Goal: Transaction & Acquisition: Book appointment/travel/reservation

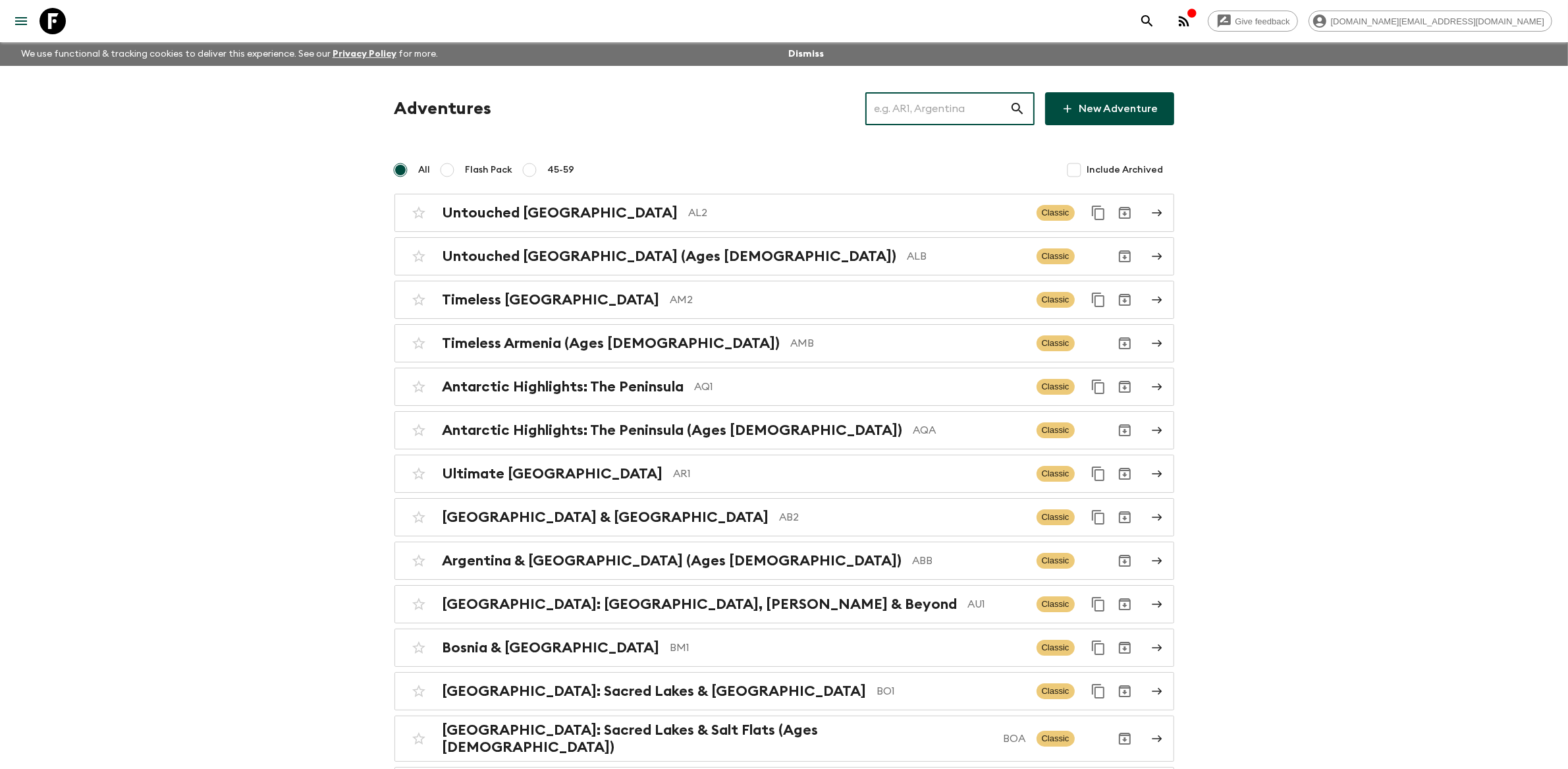
click at [940, 109] on input "text" at bounding box center [937, 108] width 144 height 37
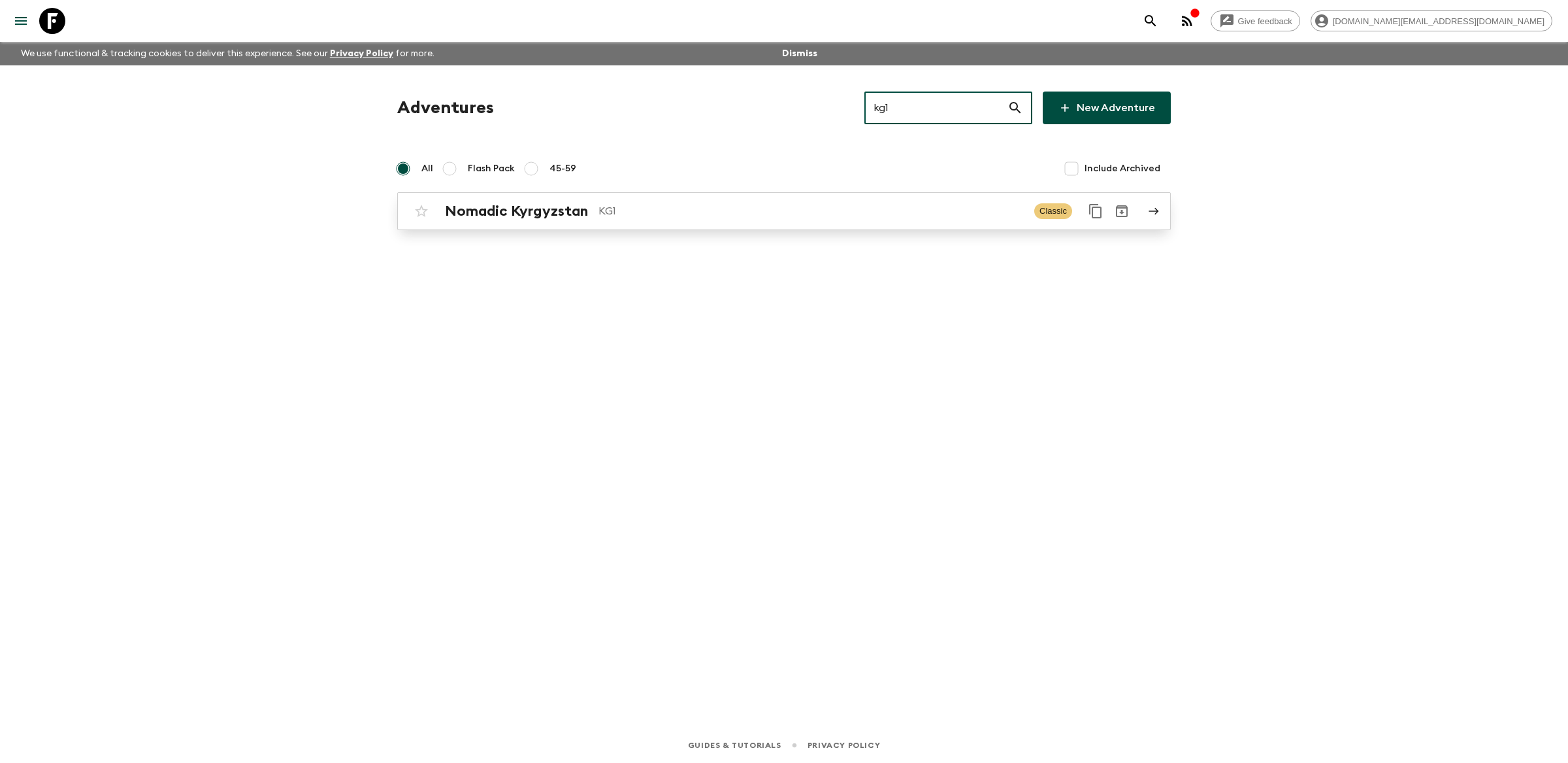
type input "kg1"
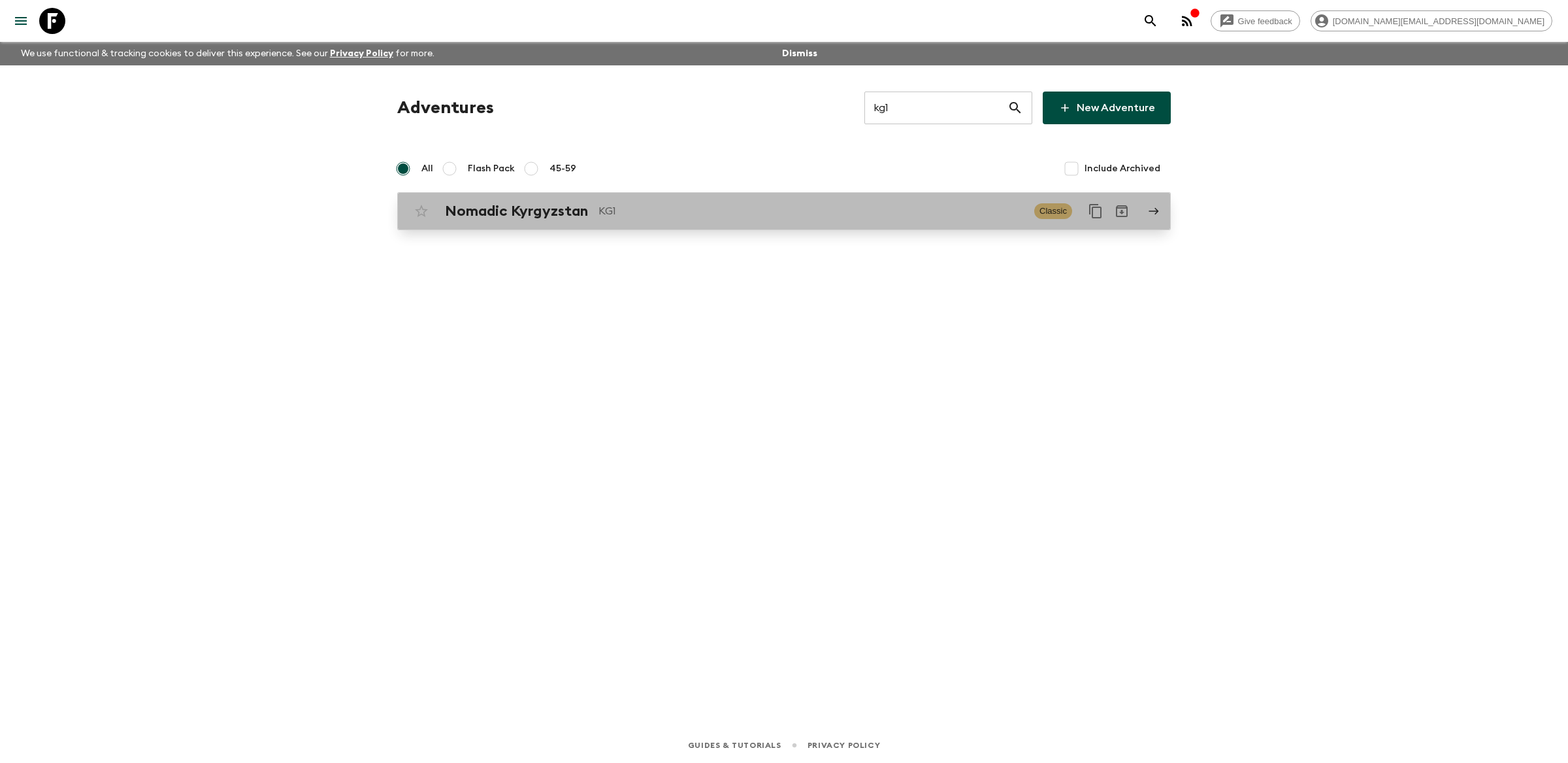
click at [753, 219] on div "Nomadic Kyrgyzstan KG1 Classic" at bounding box center [758, 211] width 700 height 26
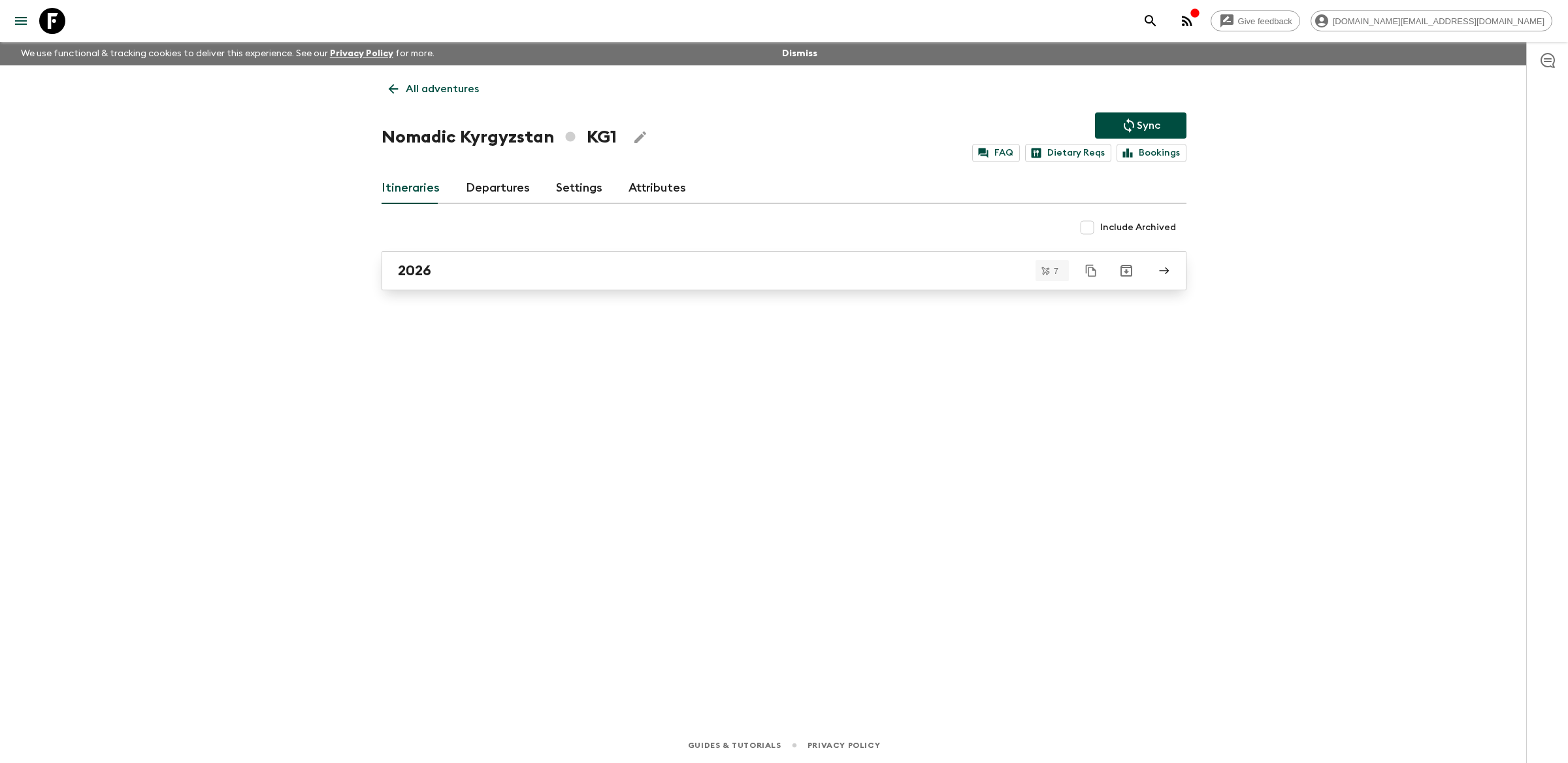
click at [702, 284] on link "2026" at bounding box center [783, 270] width 805 height 39
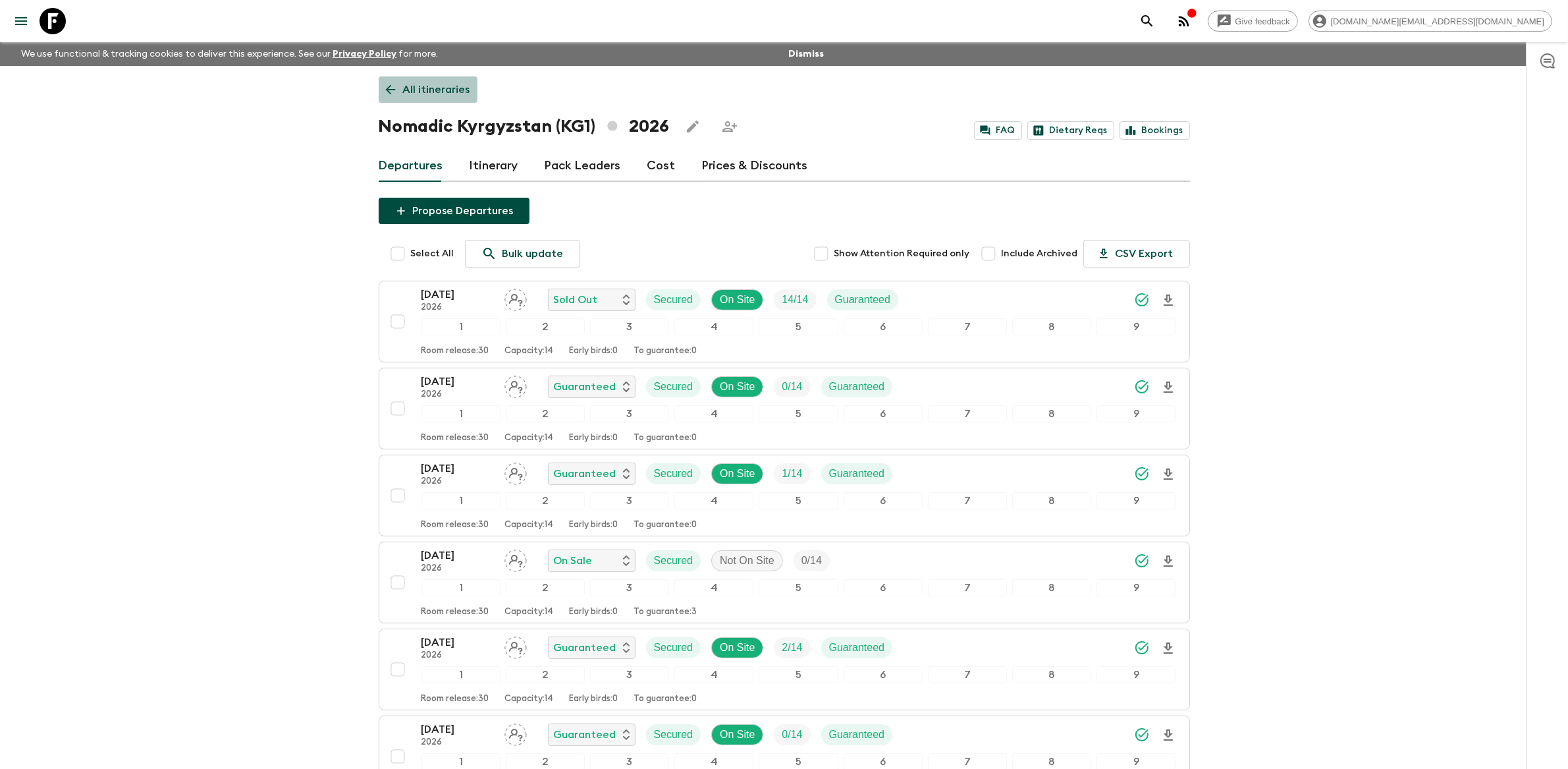
click at [425, 91] on p "All itineraries" at bounding box center [436, 89] width 67 height 16
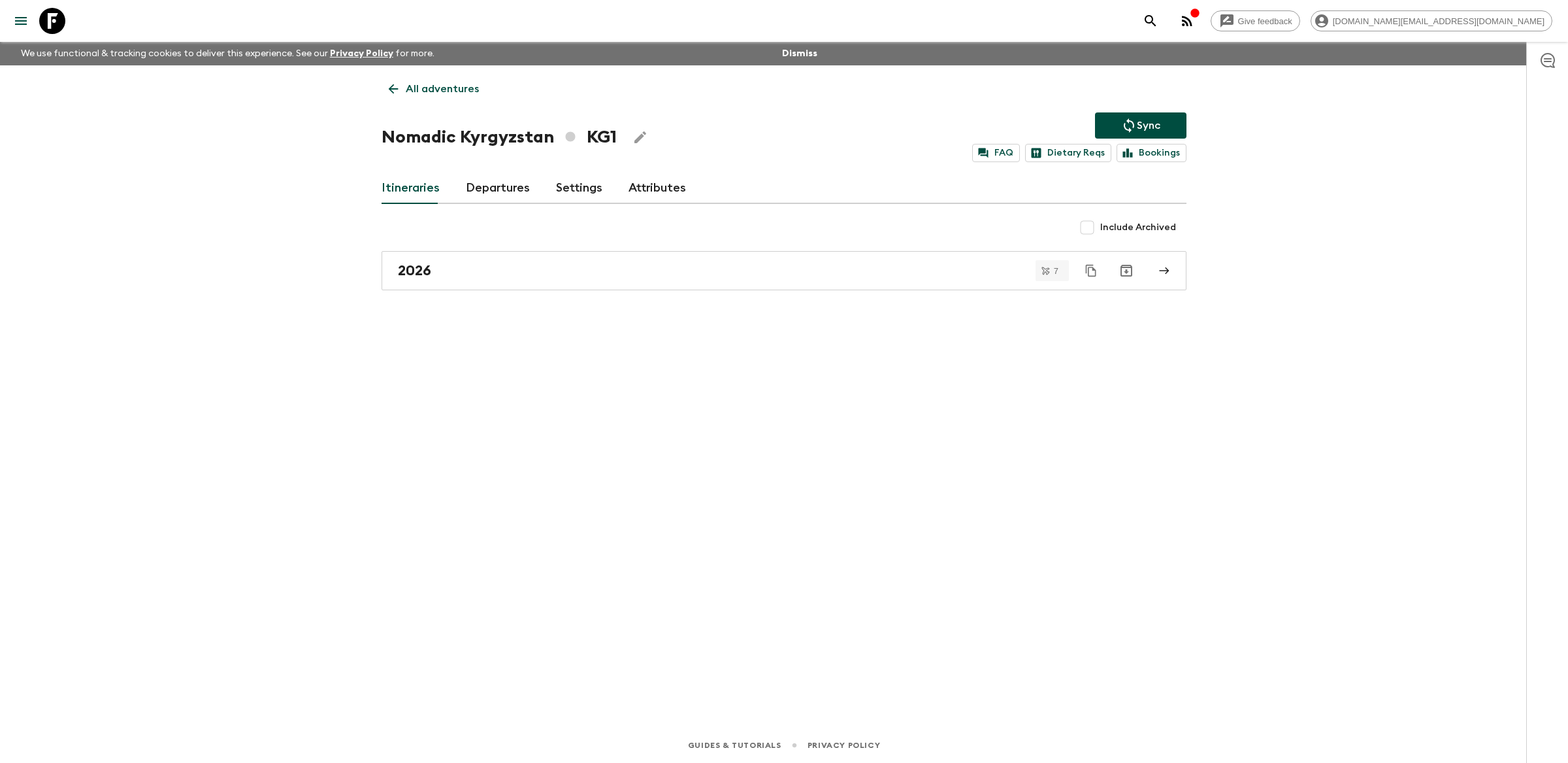
click at [409, 94] on p "All adventures" at bounding box center [442, 89] width 73 height 16
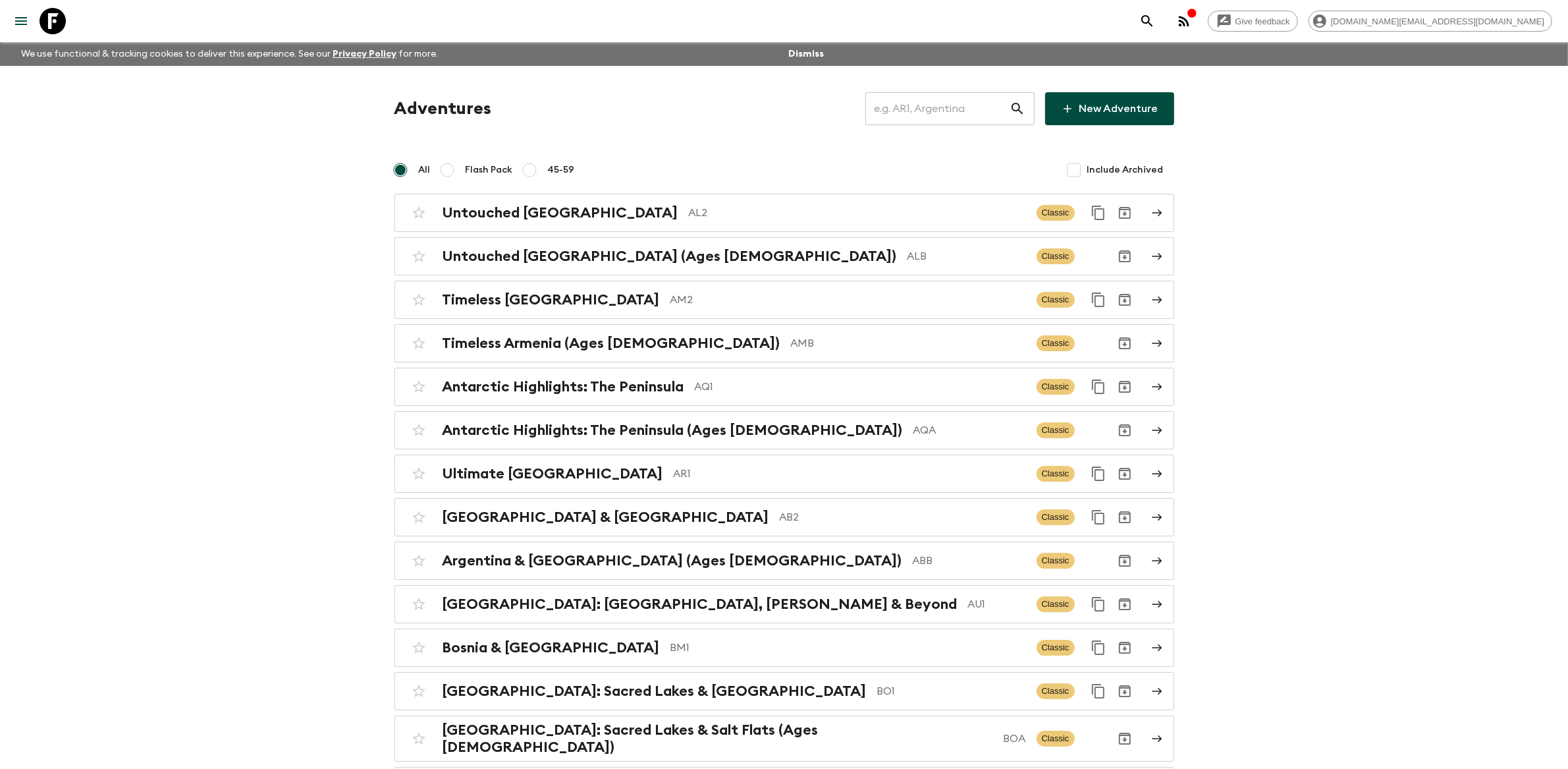
click at [978, 113] on input "text" at bounding box center [937, 108] width 144 height 37
click at [704, 309] on div "Timeless Armenia AM2 Classic" at bounding box center [759, 300] width 706 height 27
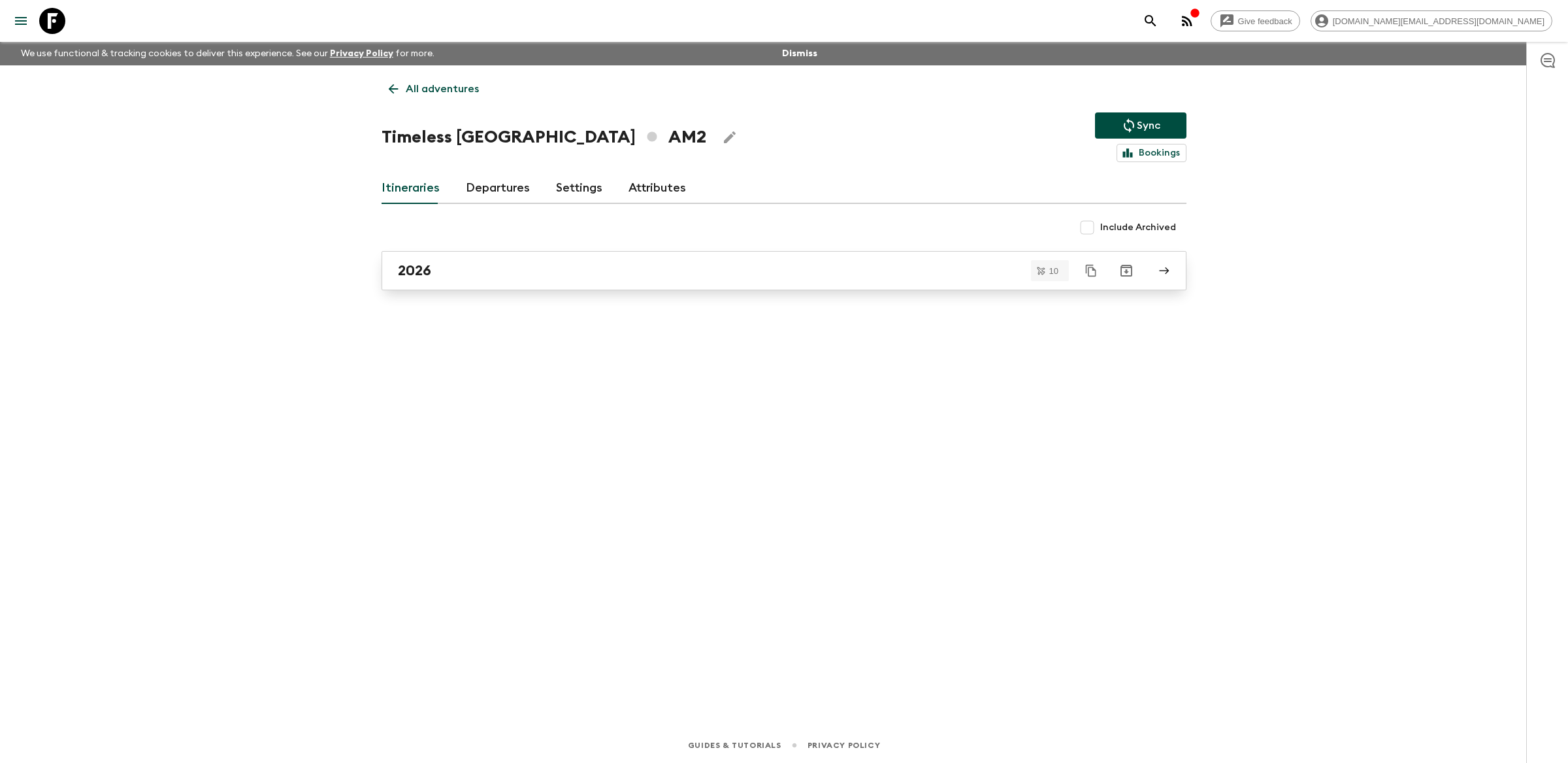
click at [672, 279] on div "2026" at bounding box center [771, 271] width 748 height 17
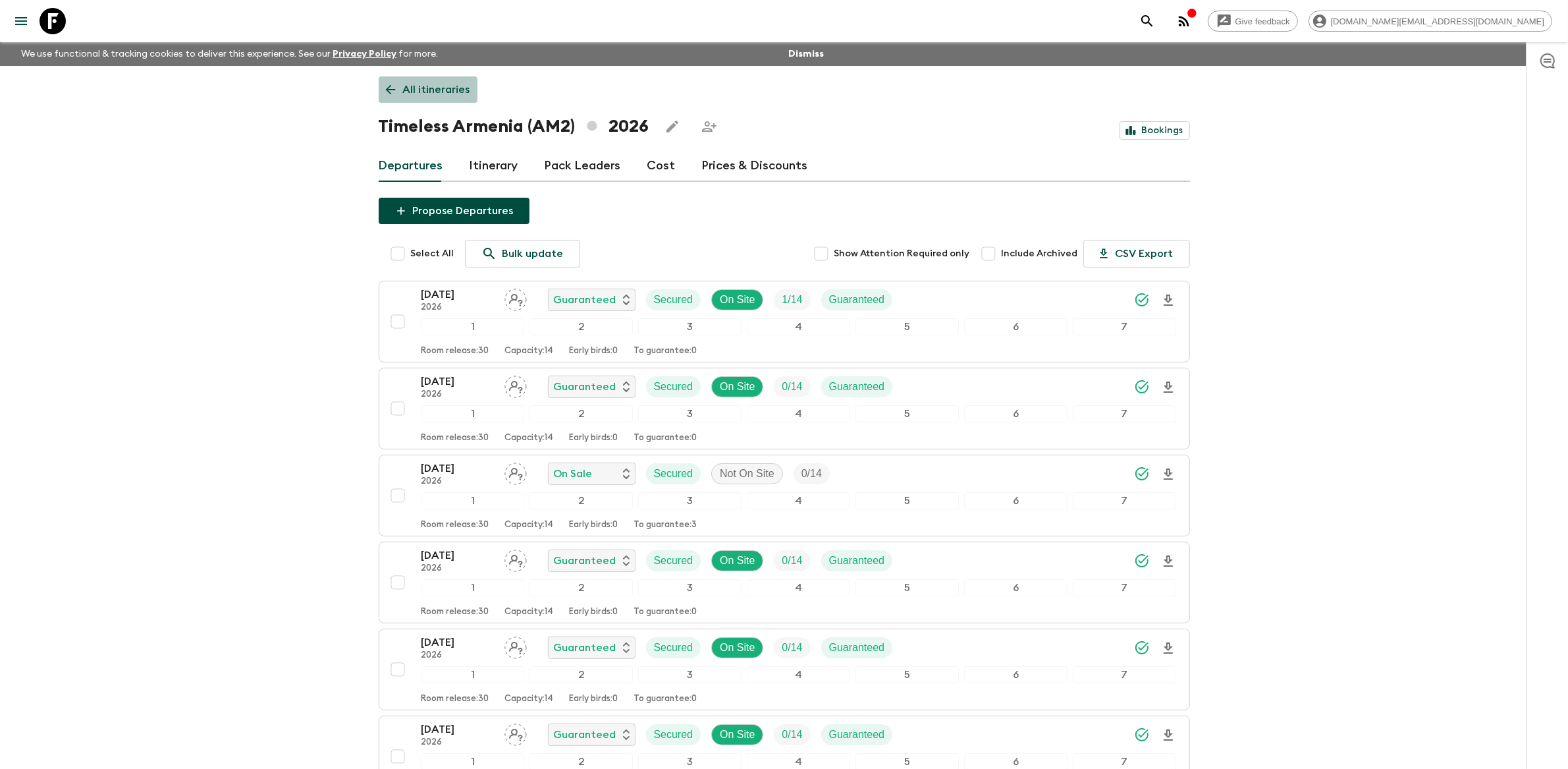
click at [421, 99] on link "All itineraries" at bounding box center [428, 89] width 99 height 27
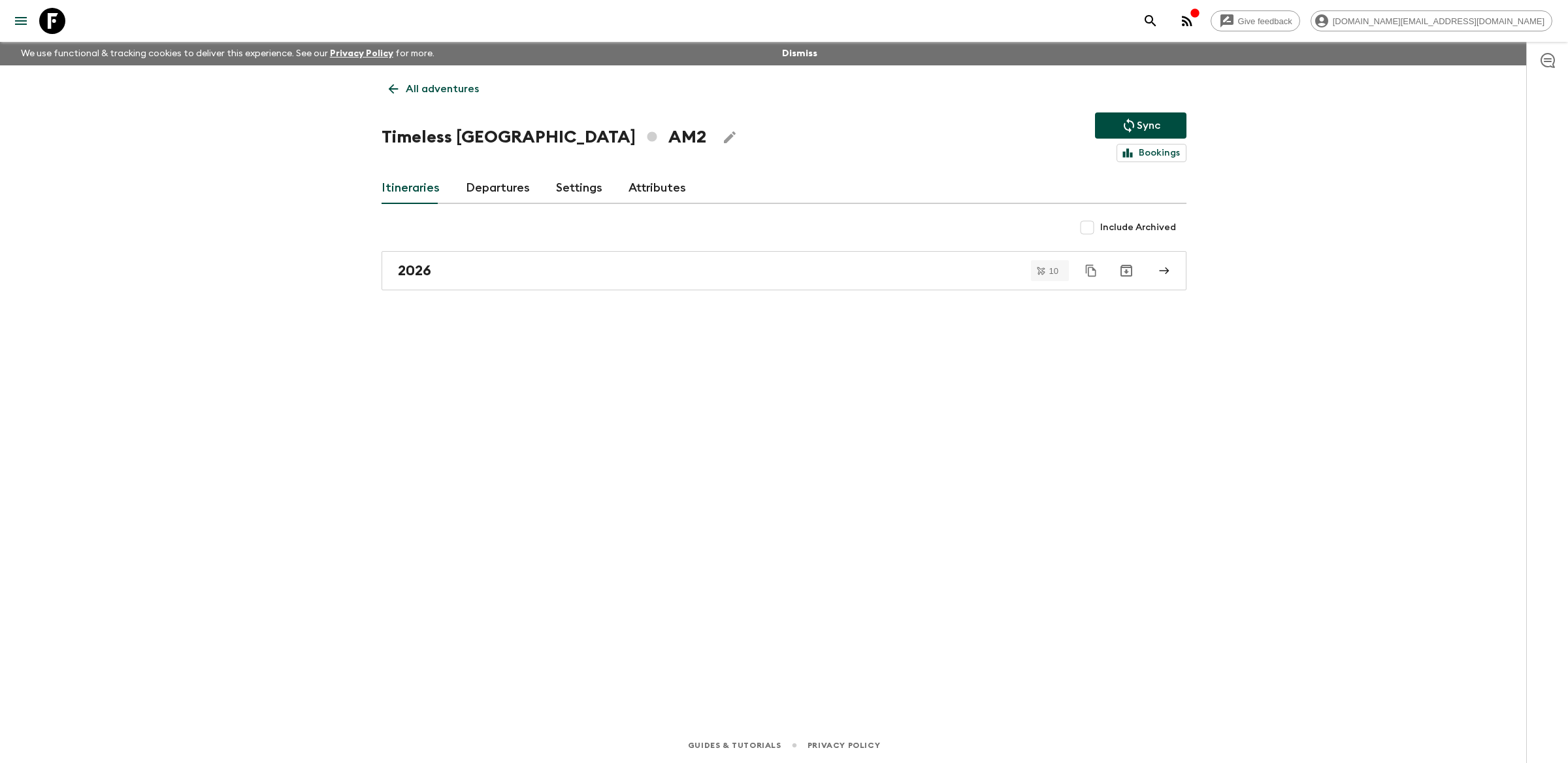
click at [427, 86] on p "All adventures" at bounding box center [442, 89] width 73 height 16
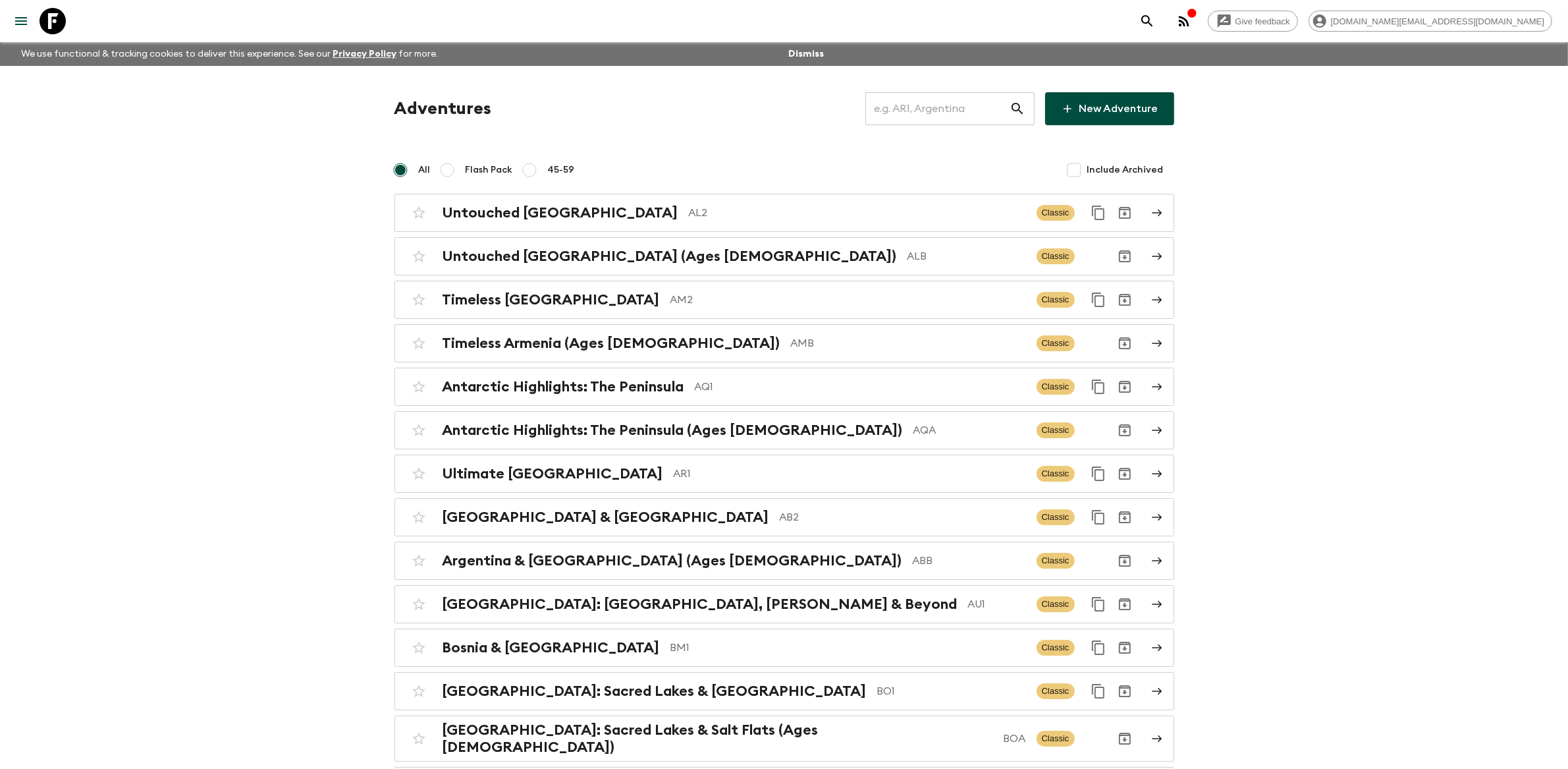
click at [940, 103] on input "text" at bounding box center [937, 108] width 144 height 37
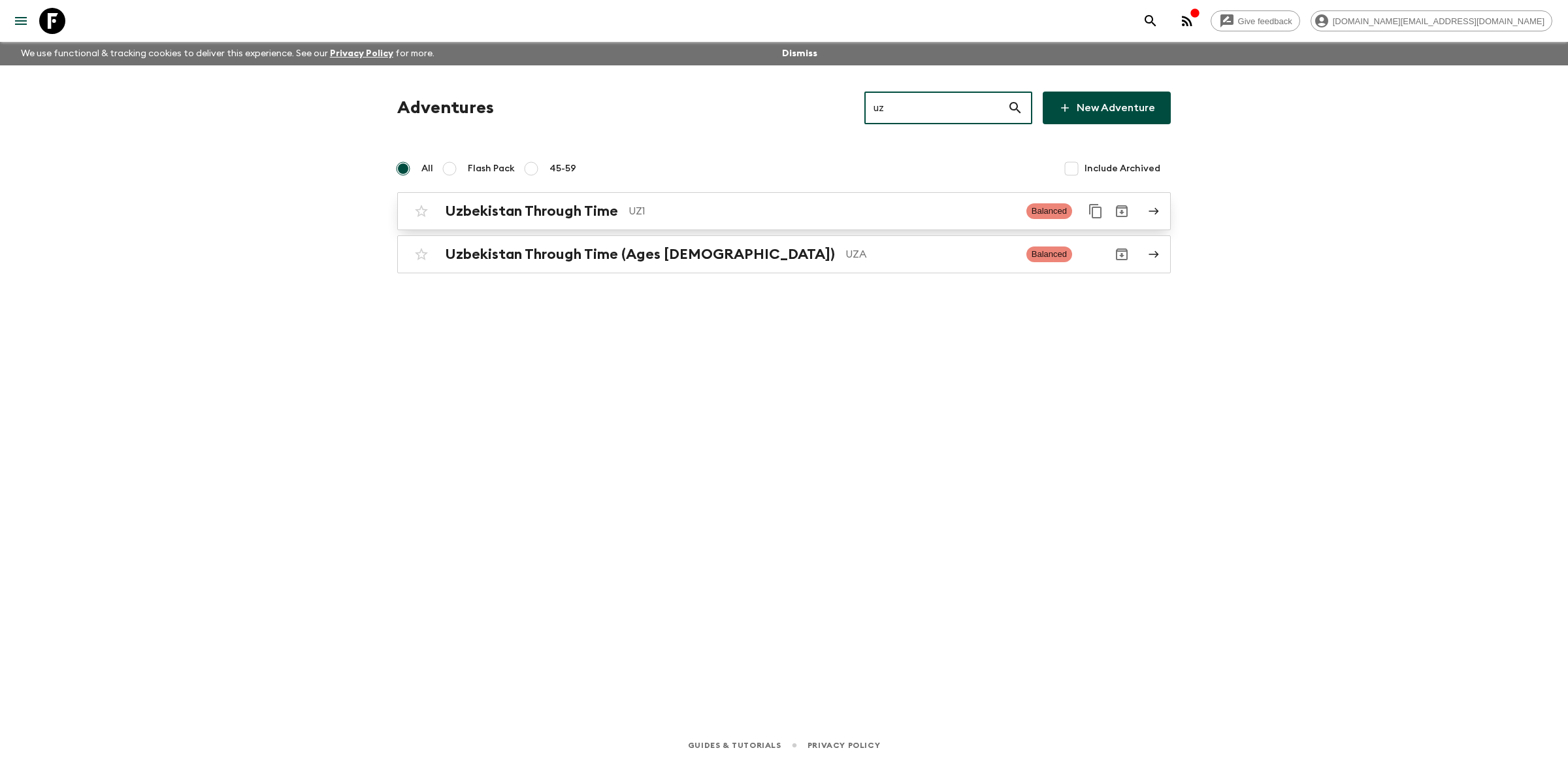
type input "uz"
click at [755, 217] on p "UZ1" at bounding box center [822, 211] width 388 height 16
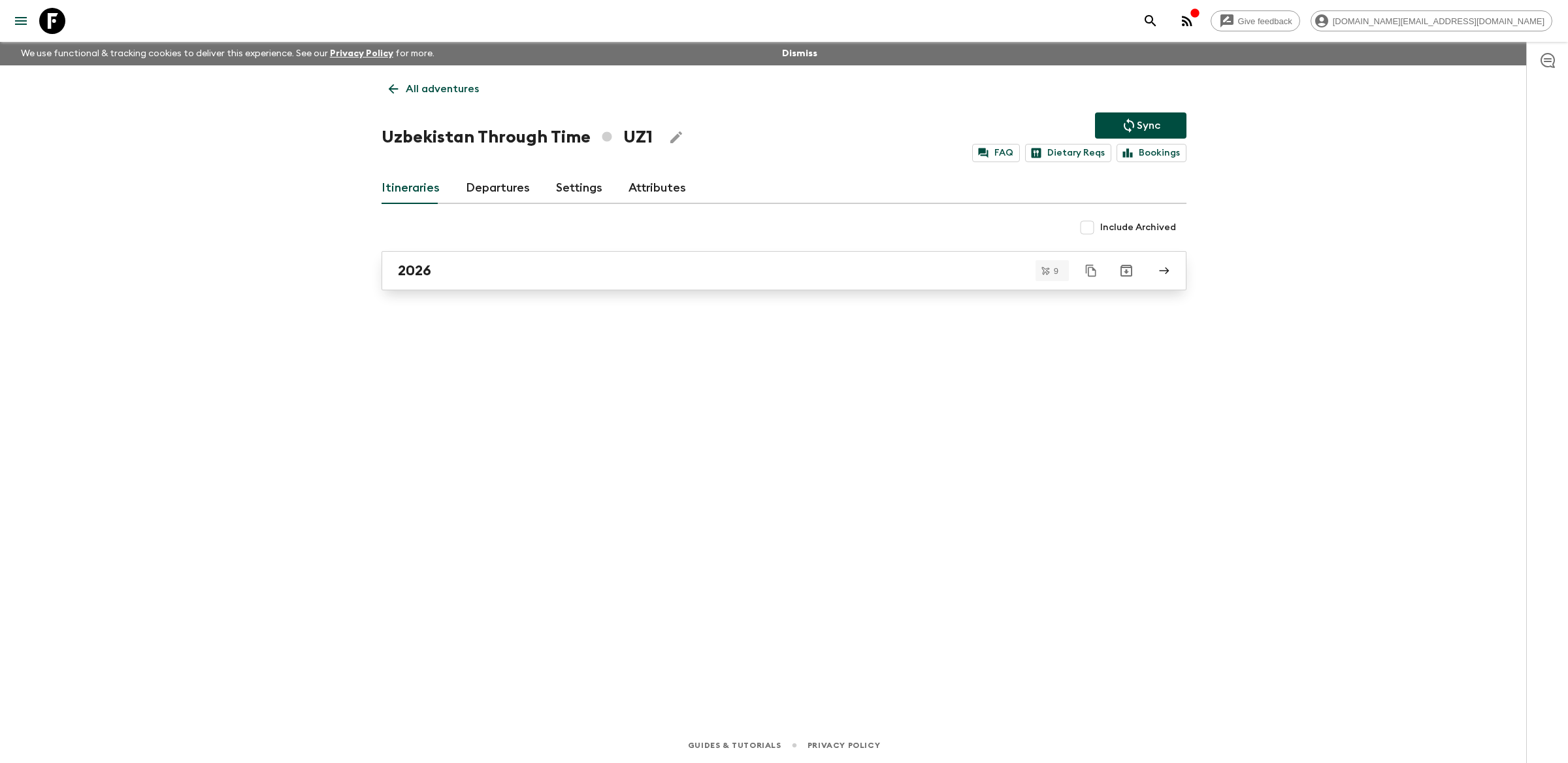
click at [628, 278] on div "2026" at bounding box center [771, 271] width 748 height 17
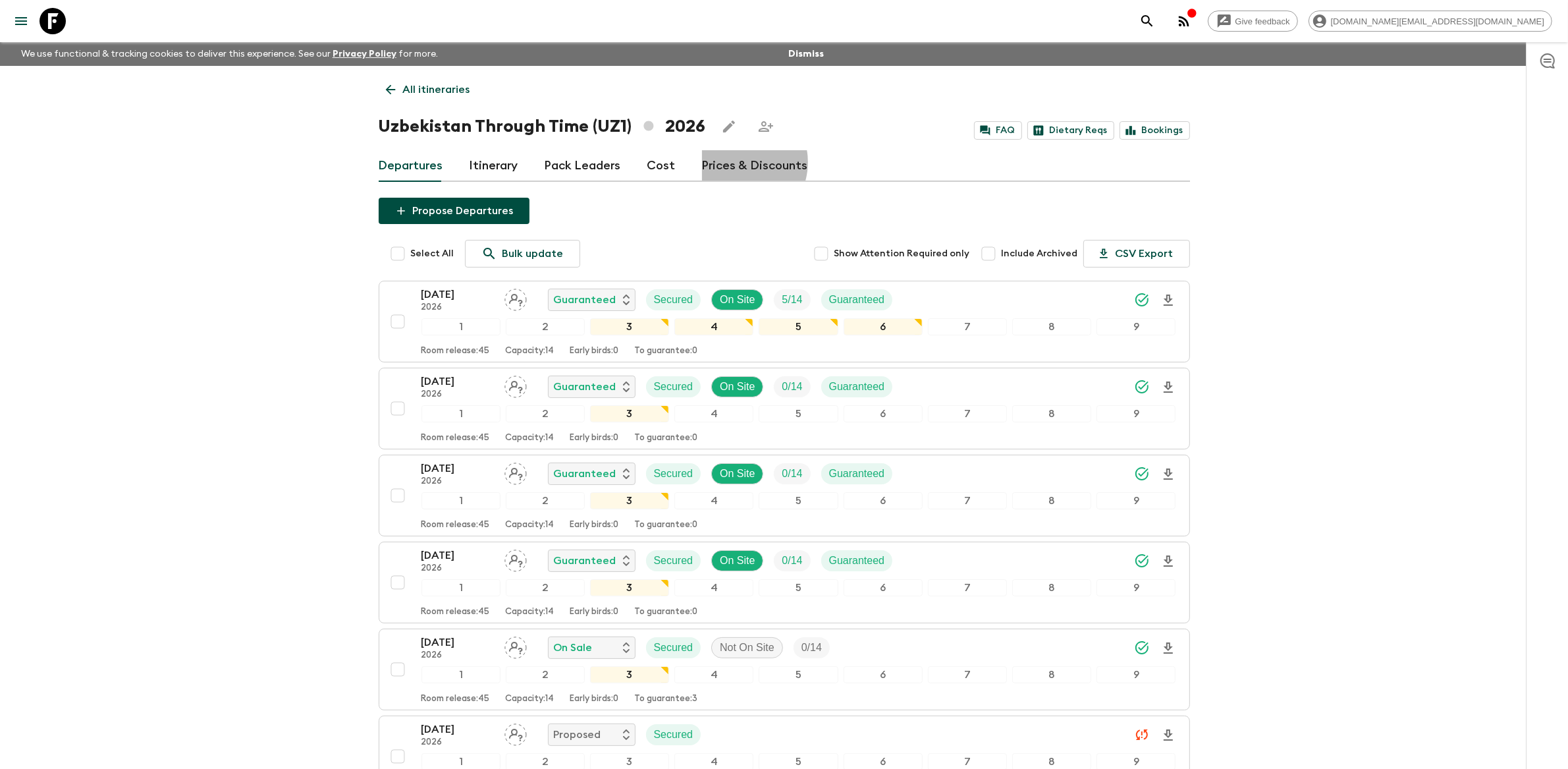
click at [732, 162] on link "Prices & Discounts" at bounding box center [754, 166] width 106 height 32
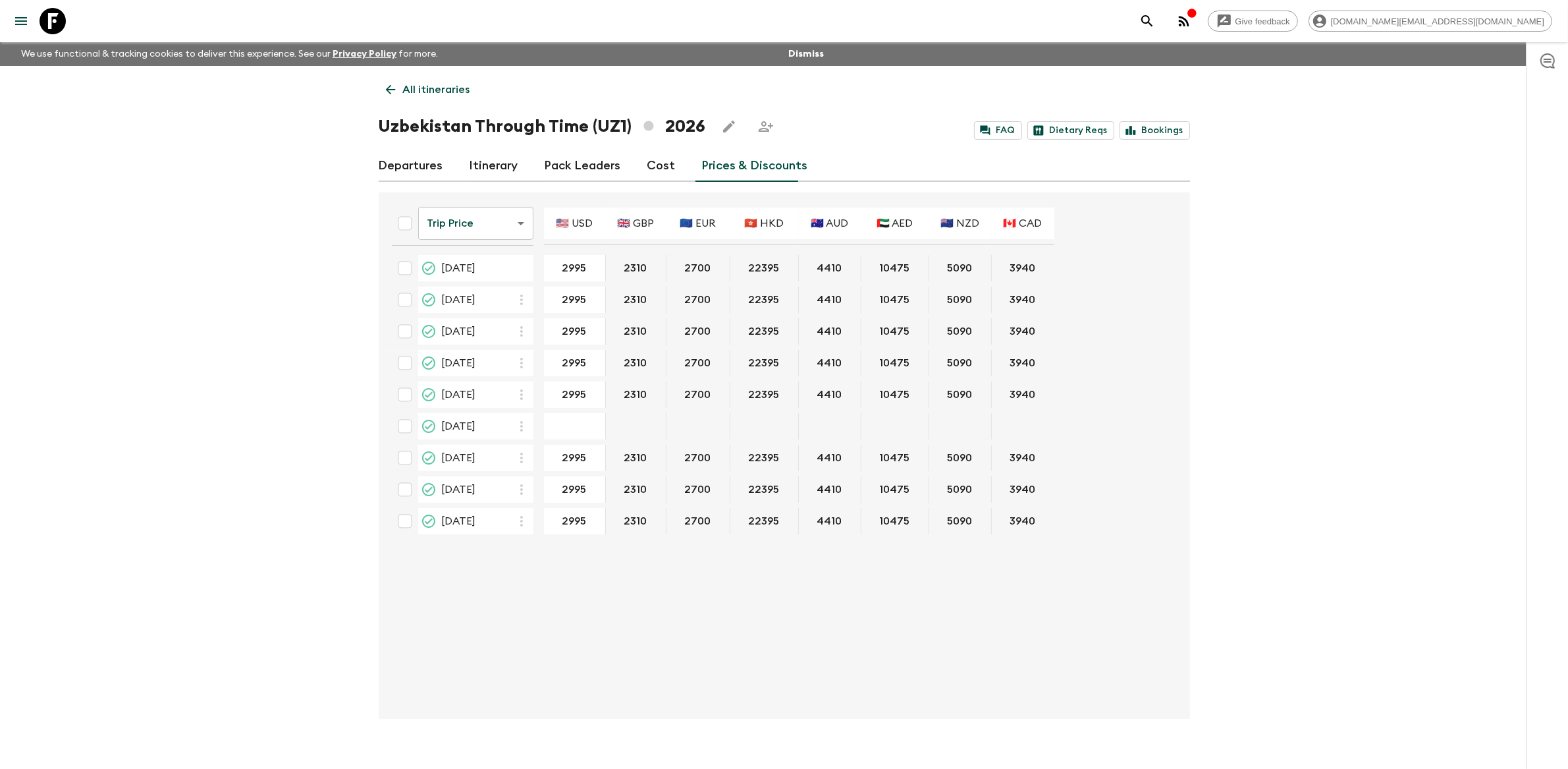
click at [428, 84] on p "All itineraries" at bounding box center [436, 89] width 67 height 16
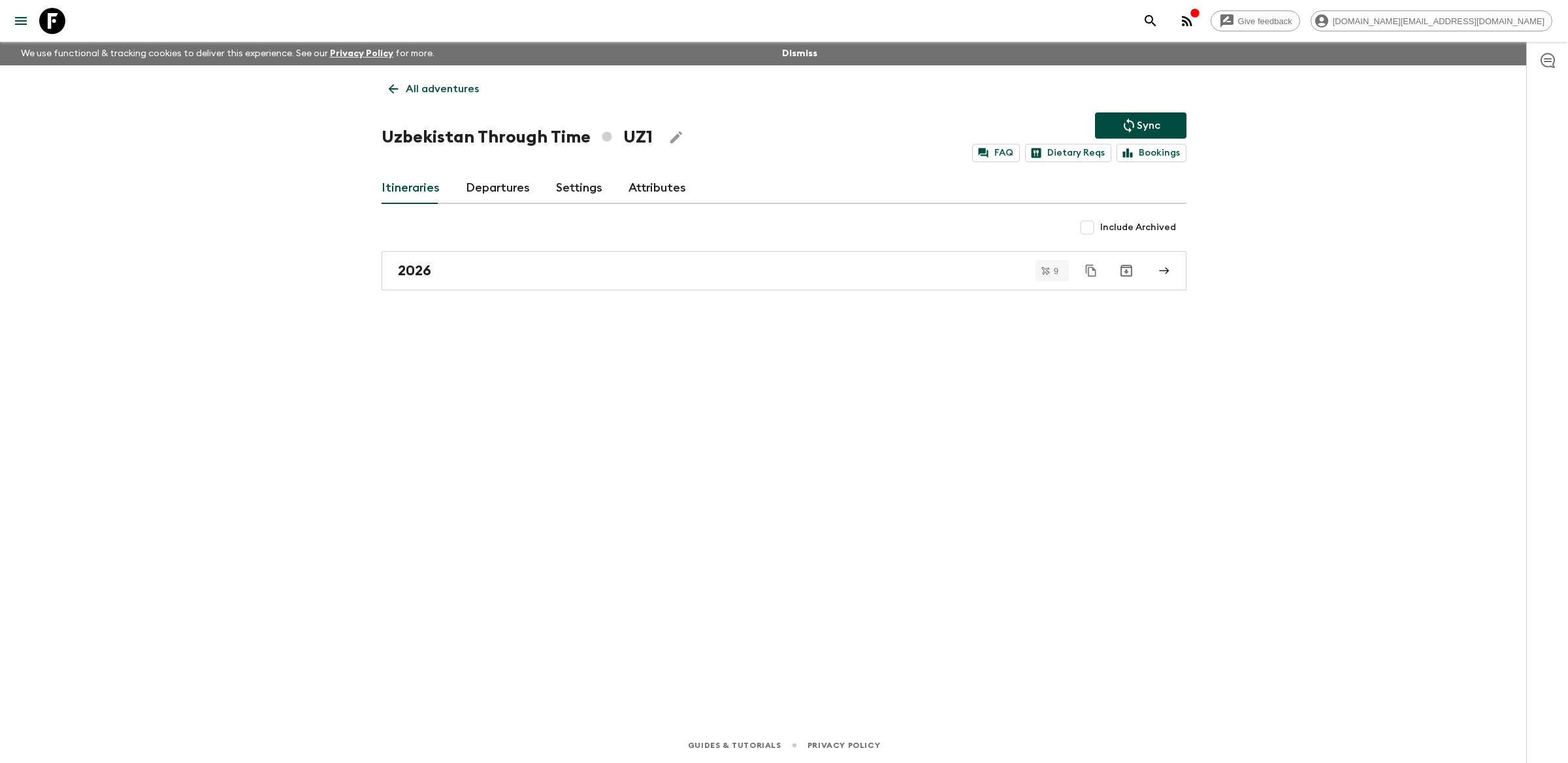
click at [425, 83] on p "All adventures" at bounding box center [442, 89] width 73 height 16
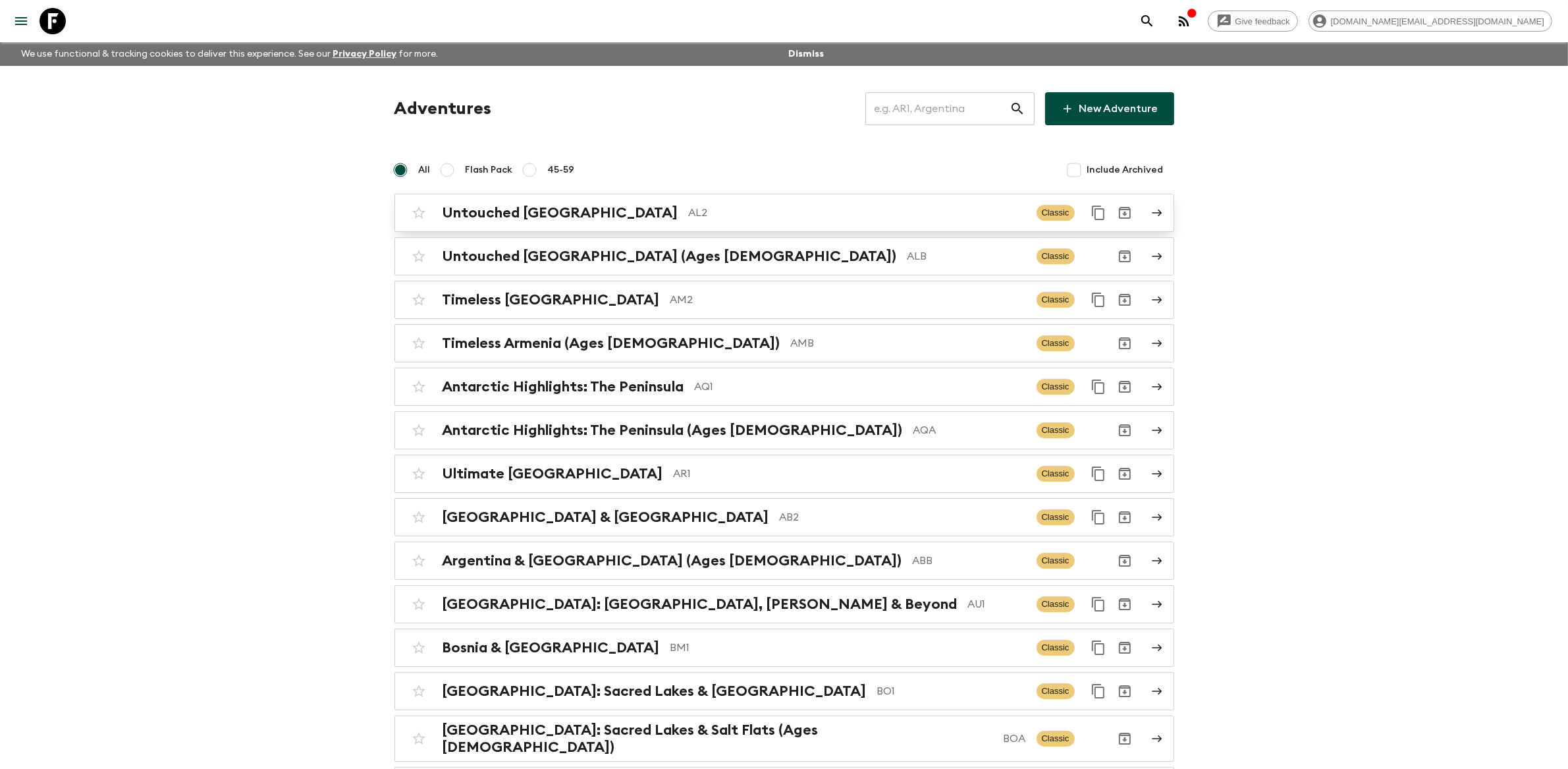
click at [675, 204] on div "Untouched [GEOGRAPHIC_DATA] AL2" at bounding box center [734, 213] width 584 height 17
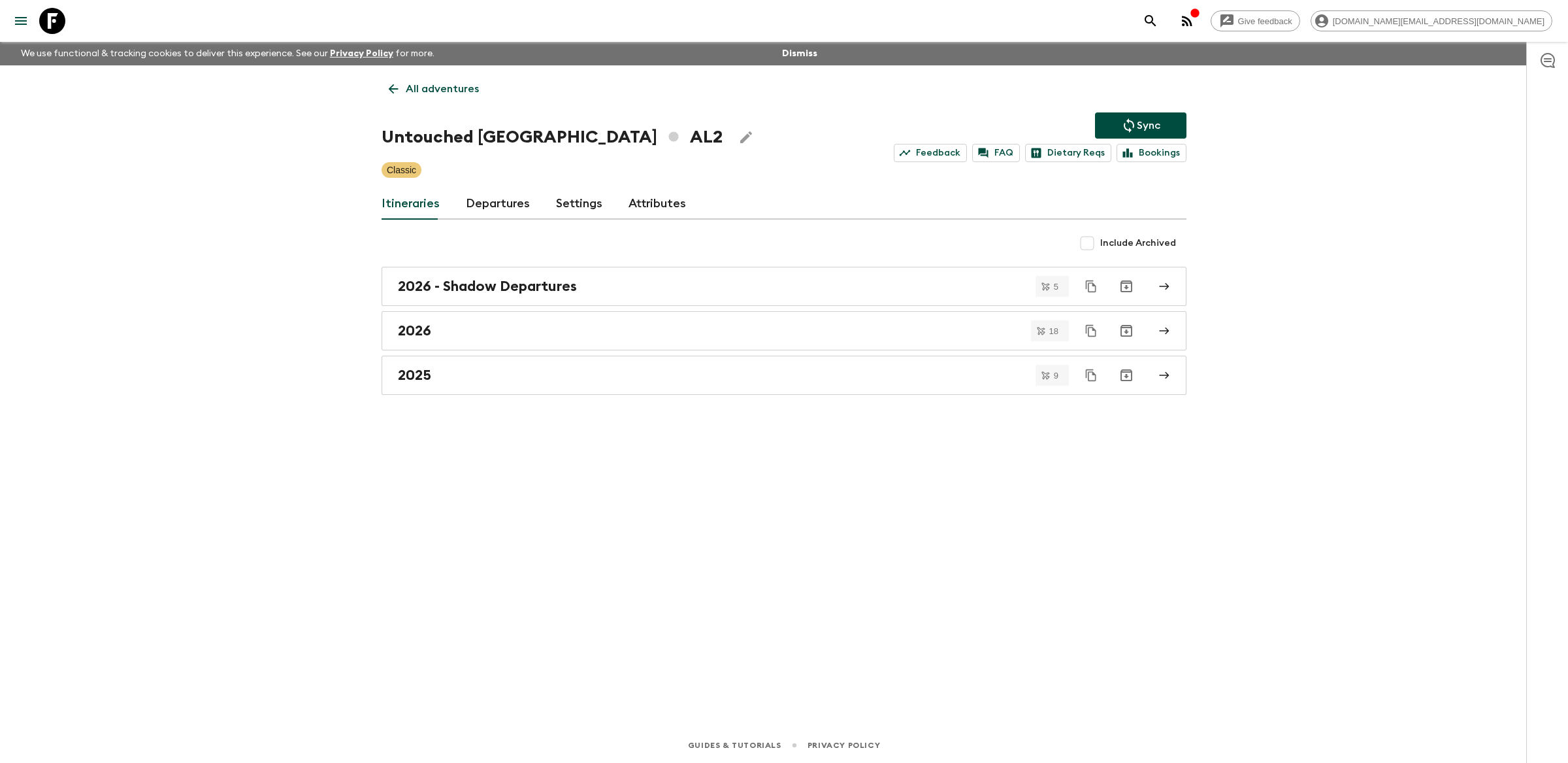
click at [403, 92] on link "All adventures" at bounding box center [433, 89] width 104 height 26
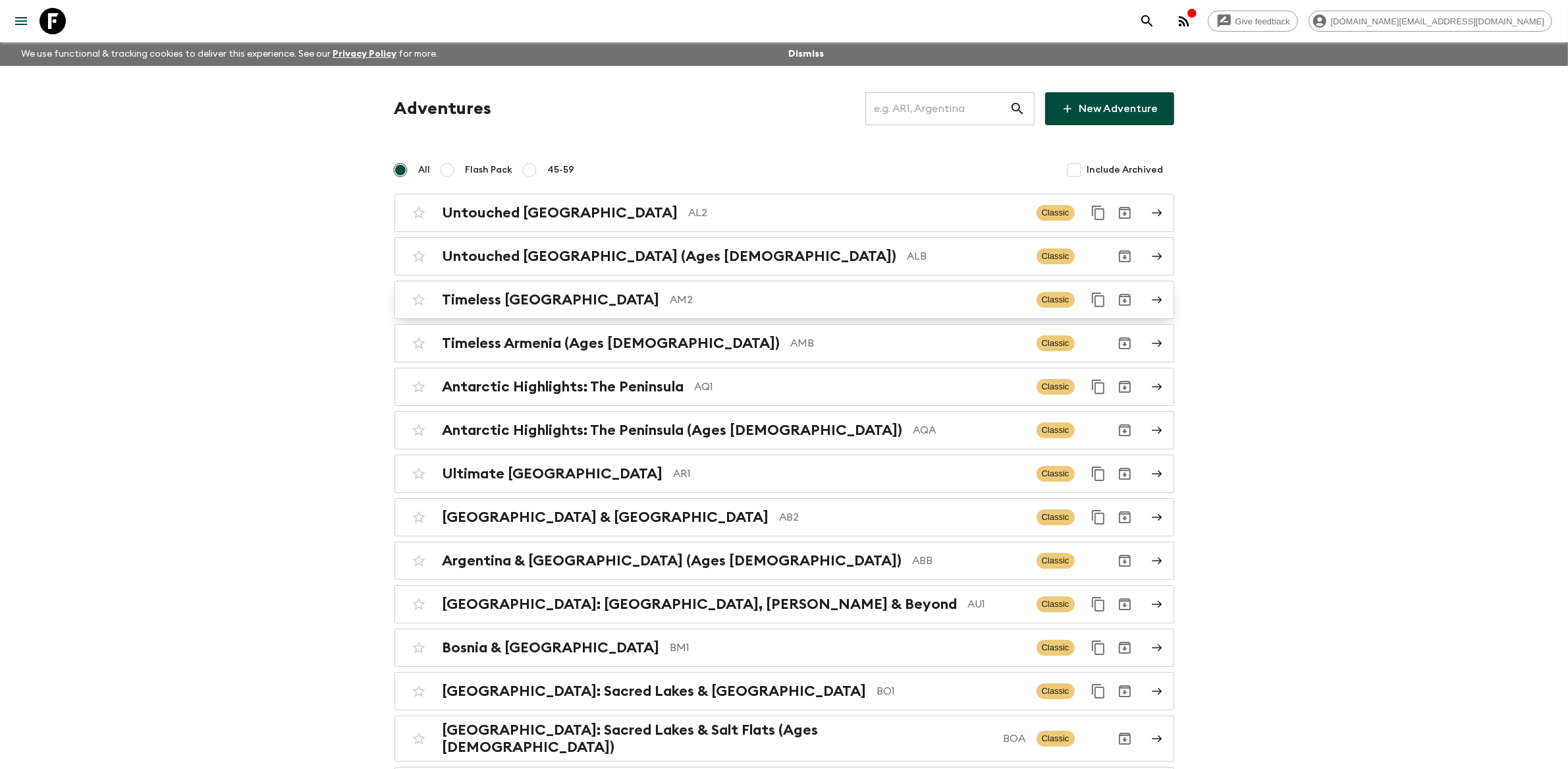
click at [754, 295] on p "AM2" at bounding box center [848, 300] width 356 height 16
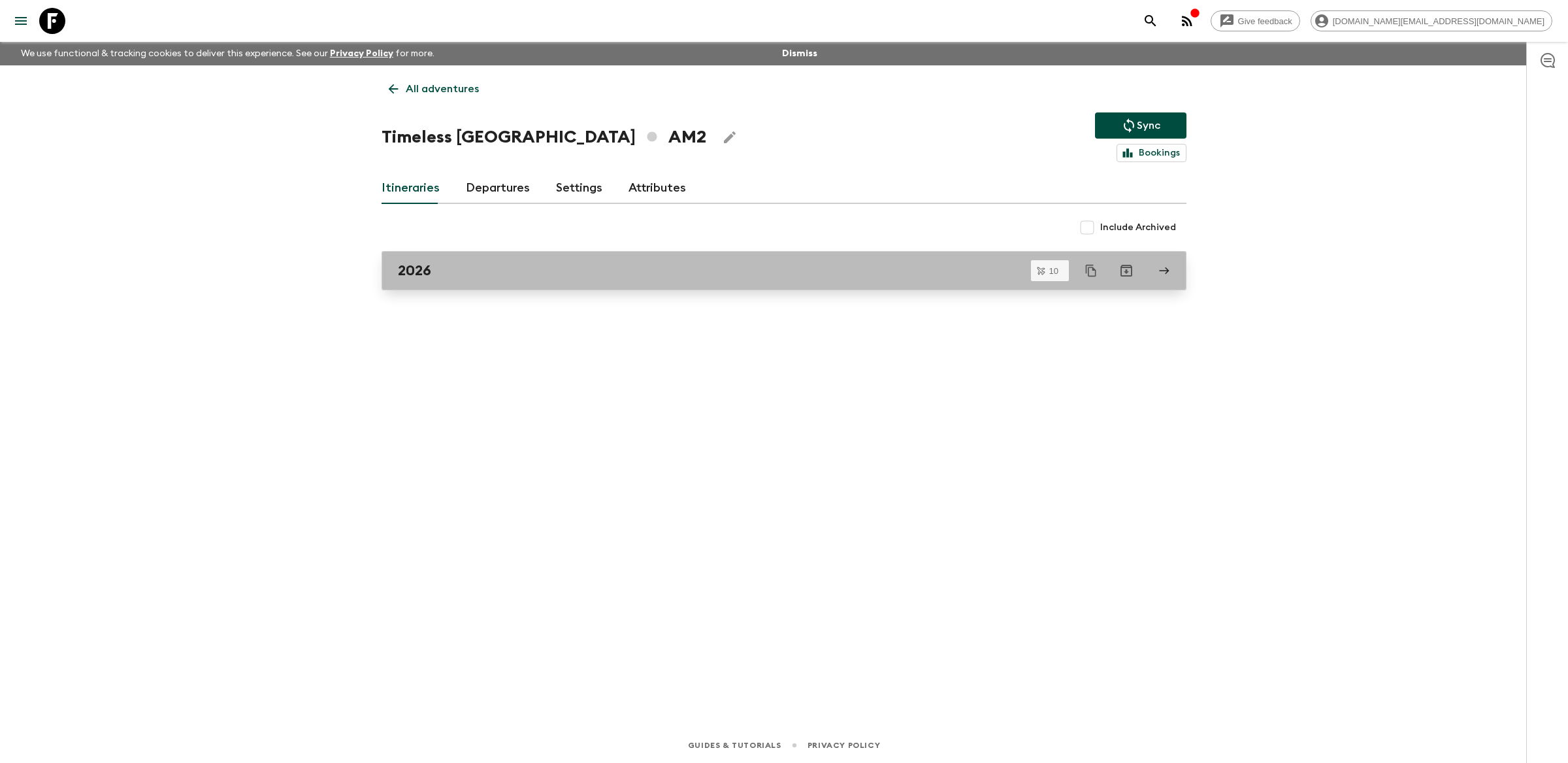
click at [736, 271] on div "2026" at bounding box center [771, 271] width 748 height 17
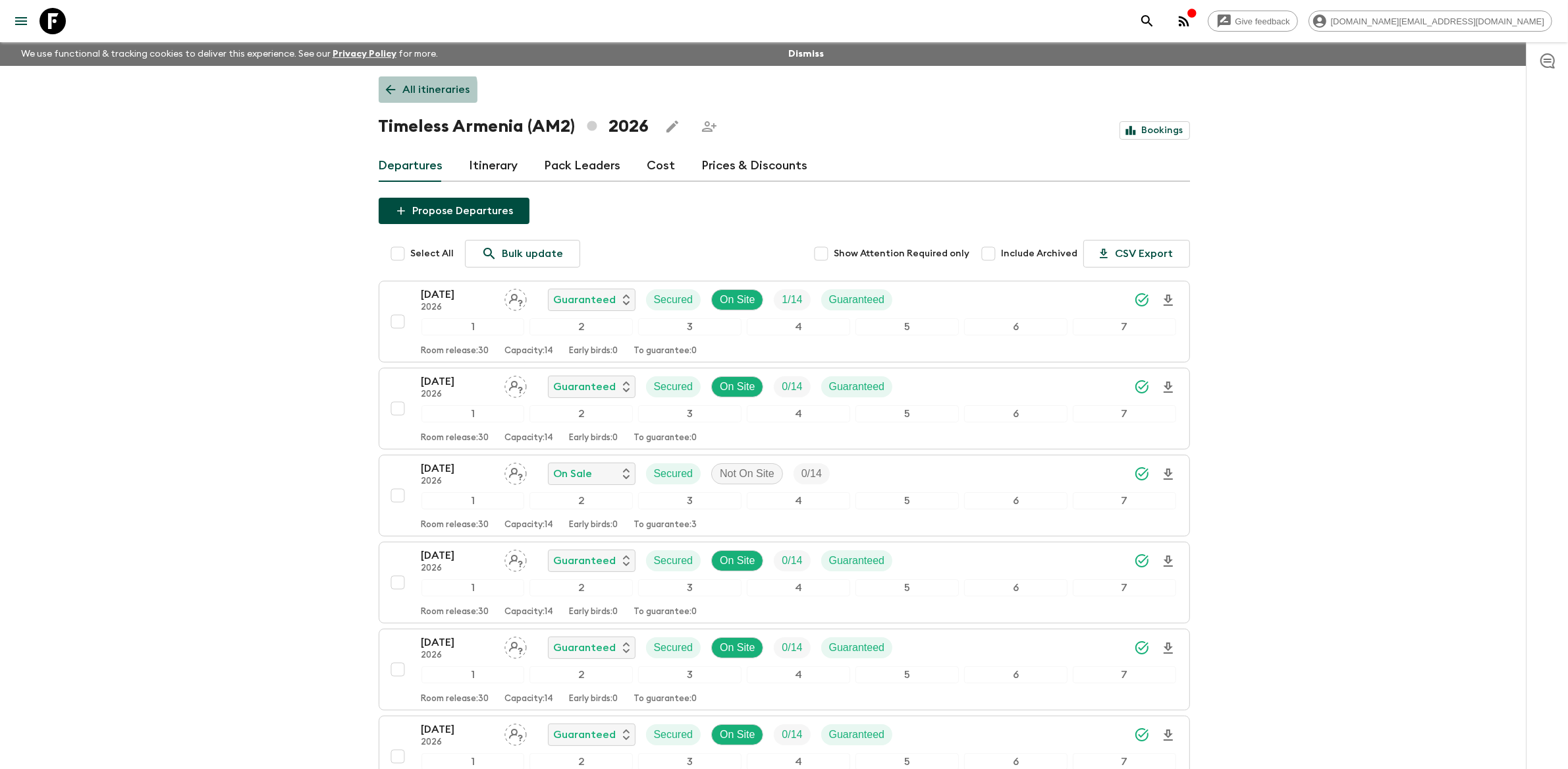
click at [414, 91] on p "All itineraries" at bounding box center [436, 89] width 67 height 16
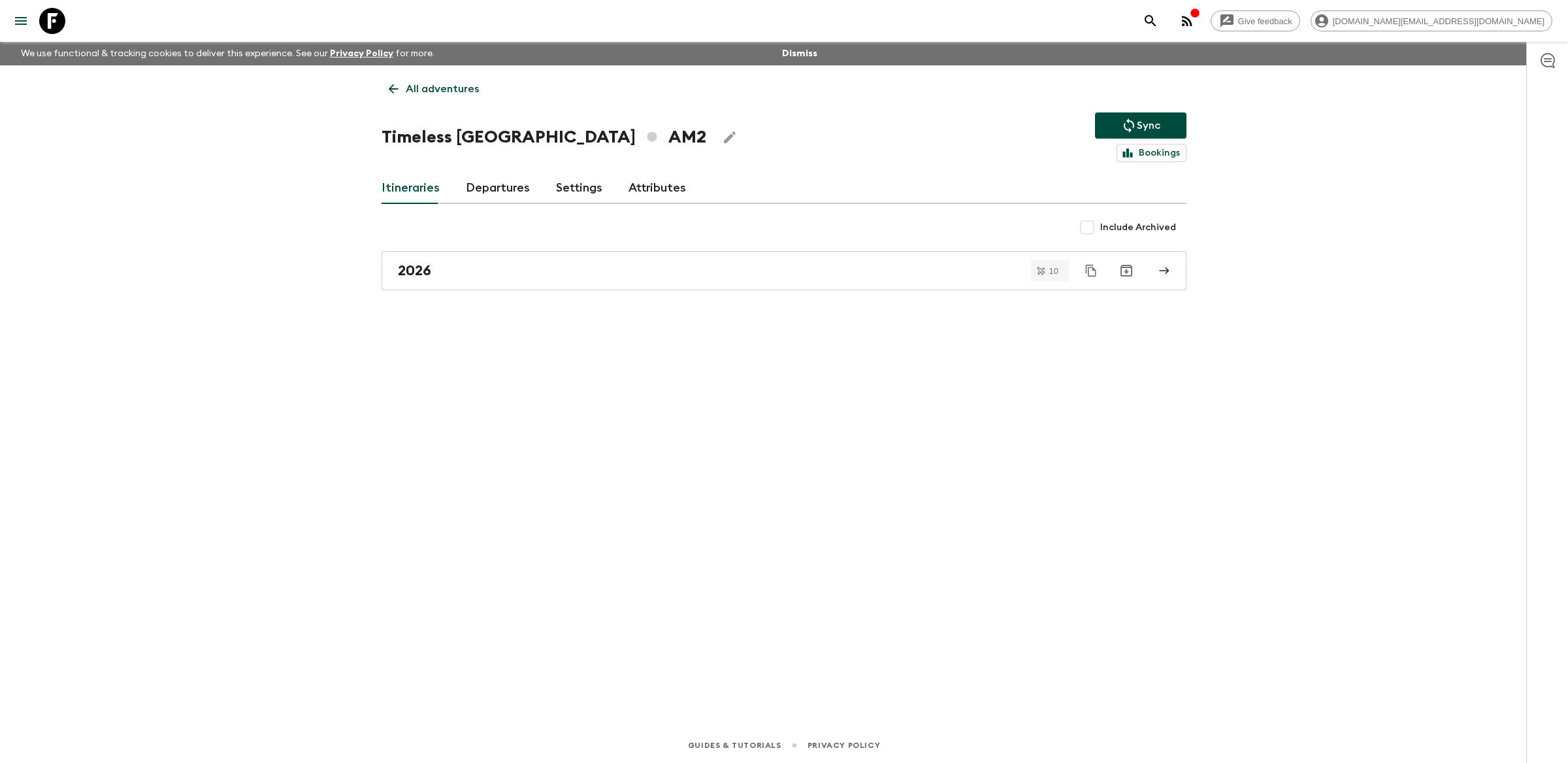
click at [46, 20] on icon at bounding box center [52, 21] width 26 height 26
